Goal: Task Accomplishment & Management: Manage account settings

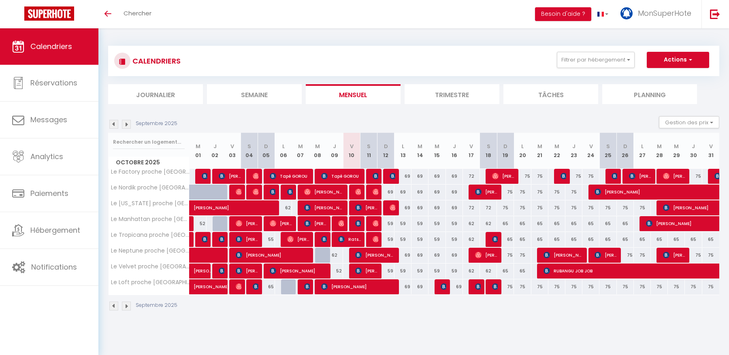
click at [390, 192] on div "69" at bounding box center [385, 192] width 17 height 15
type input "69"
type input "Dim 12 Octobre 2025"
type input "Lun 13 Octobre 2025"
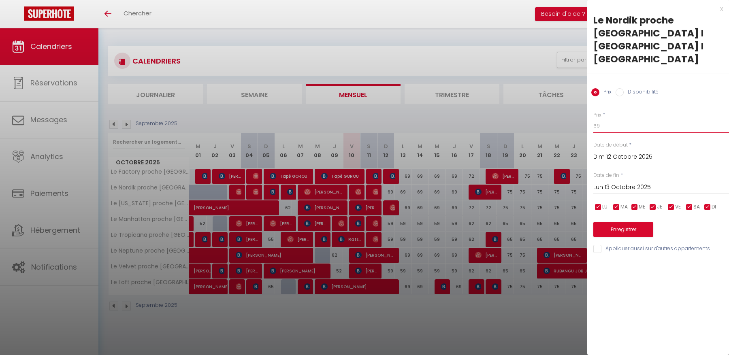
click at [604, 119] on input "69" at bounding box center [661, 126] width 136 height 15
type input "65"
click at [632, 182] on input "Lun 13 Octobre 2025" at bounding box center [661, 187] width 136 height 11
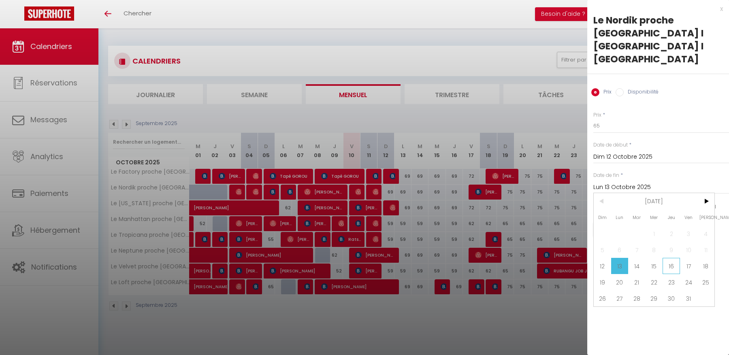
click at [674, 258] on span "16" at bounding box center [671, 266] width 17 height 16
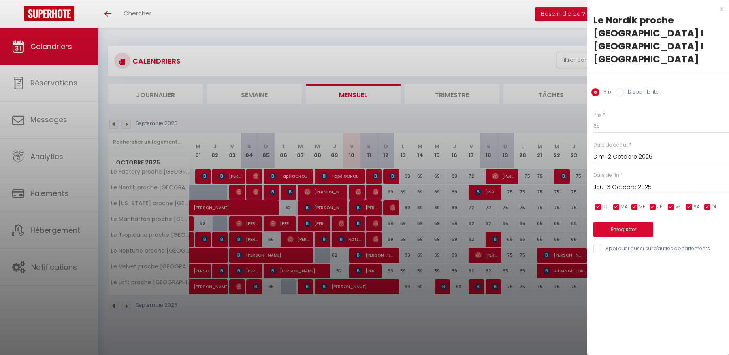
click at [663, 182] on input "Jeu 16 Octobre 2025" at bounding box center [661, 187] width 136 height 11
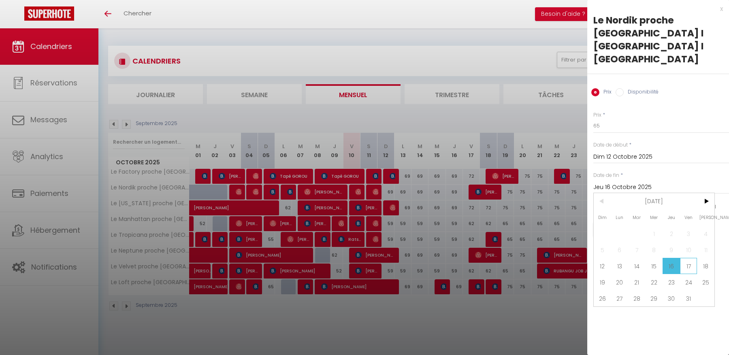
click at [686, 258] on span "17" at bounding box center [688, 266] width 17 height 16
type input "Ven 17 Octobre 2025"
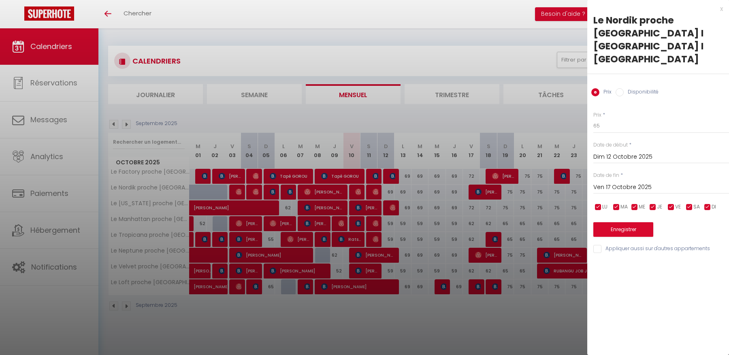
click at [617, 218] on div "Prix * 65 Statut * Disponible Indisponible Date de début * [DATE] < [DATE] > Di…" at bounding box center [658, 177] width 142 height 153
click at [616, 245] on input "Appliquer aussi sur d'autres appartements" at bounding box center [661, 249] width 136 height 8
checkbox input "true"
click at [621, 222] on button "Enregistrer" at bounding box center [623, 229] width 60 height 15
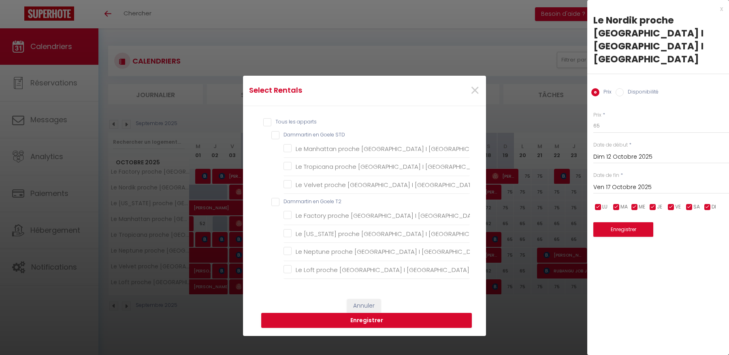
click at [274, 202] on T2 "Dammartin en Goele T2" at bounding box center [370, 202] width 198 height 8
checkbox T2 "true"
checkbox input "true"
checkbox STD "false"
checkbox Astérix "false"
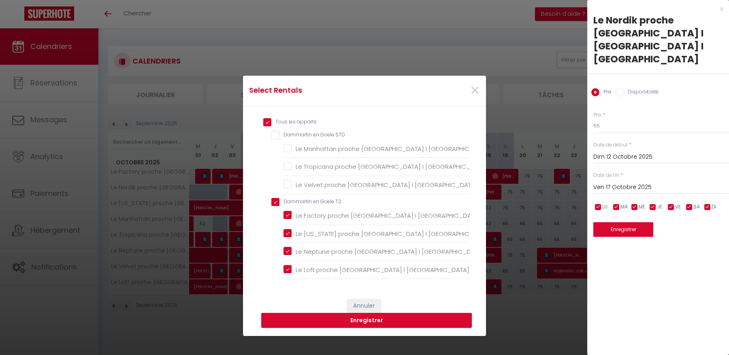
checkbox Astérix "false"
checkbox Astérix "true"
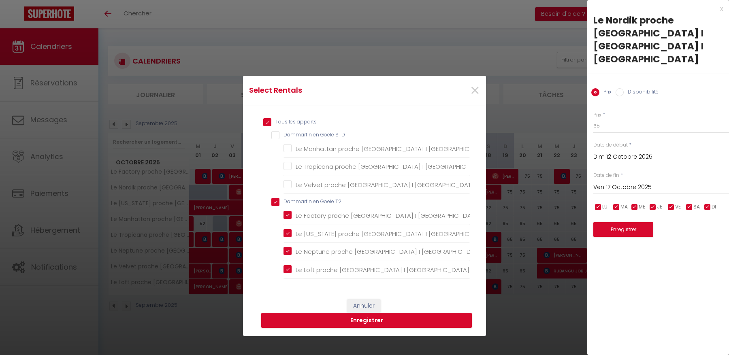
checkbox Astérix "true"
click at [367, 313] on button "Enregistrer" at bounding box center [366, 320] width 211 height 15
type input "Sam 11 Octobre 2025"
type input "Jeu 16 Octobre 2025"
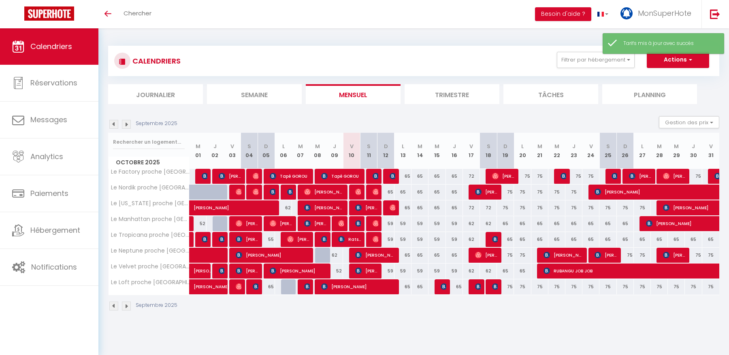
click at [390, 270] on div "59" at bounding box center [385, 271] width 17 height 15
type input "59"
type input "Dim 12 Octobre 2025"
type input "Lun 13 Octobre 2025"
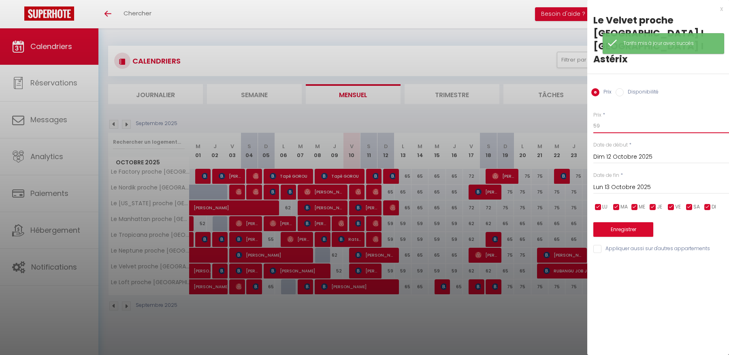
click at [631, 119] on input "59" at bounding box center [661, 126] width 136 height 15
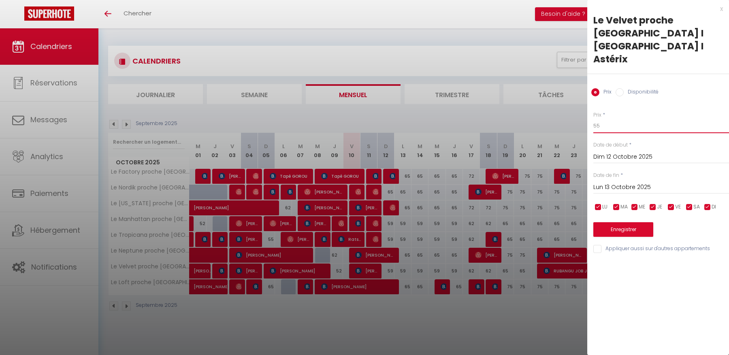
type input "55"
click at [648, 182] on input "Lun 13 Octobre 2025" at bounding box center [661, 187] width 136 height 11
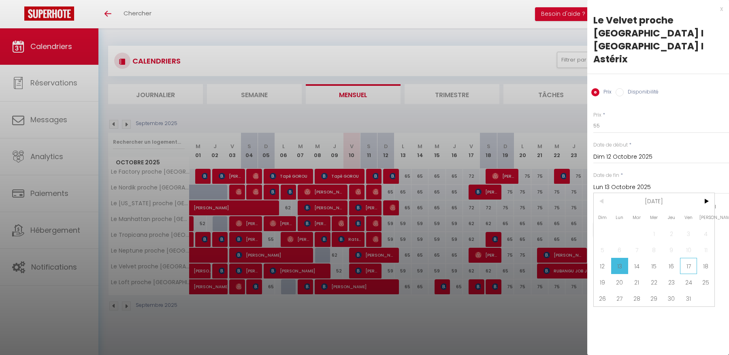
click at [691, 258] on span "17" at bounding box center [688, 266] width 17 height 16
type input "Ven 17 Octobre 2025"
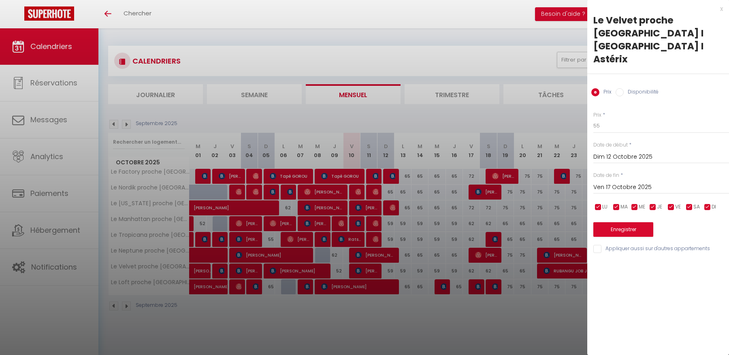
click at [597, 245] on input "Appliquer aussi sur d'autres appartements" at bounding box center [661, 249] width 136 height 8
checkbox input "true"
click at [608, 222] on button "Enregistrer" at bounding box center [623, 229] width 60 height 15
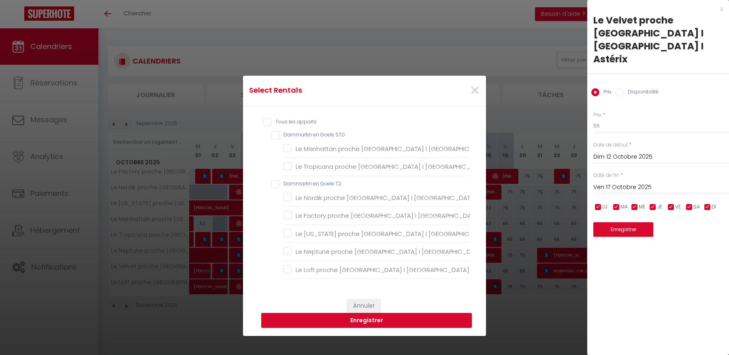
click at [273, 136] on STD "Dammartin en Goele STD" at bounding box center [370, 135] width 198 height 8
checkbox STD "true"
checkbox Astérix "true"
checkbox T2 "false"
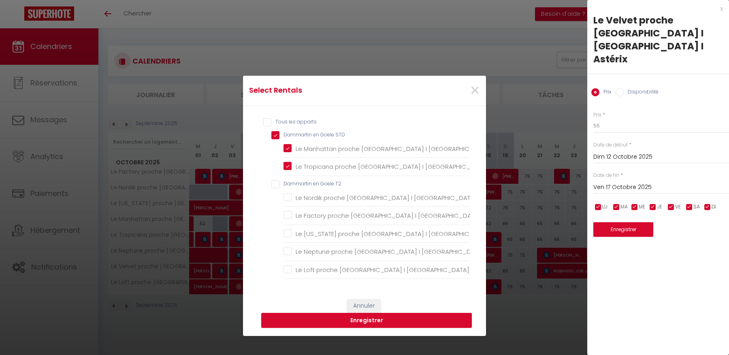
checkbox Astérix "false"
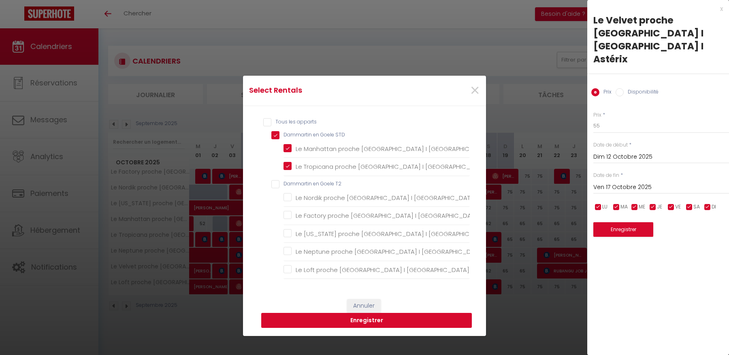
click at [380, 314] on button "Enregistrer" at bounding box center [366, 320] width 211 height 15
type input "Sam 11 Octobre 2025"
type input "Jeu 16 Octobre 2025"
